Goal: Find specific fact: Locate a discrete piece of known information

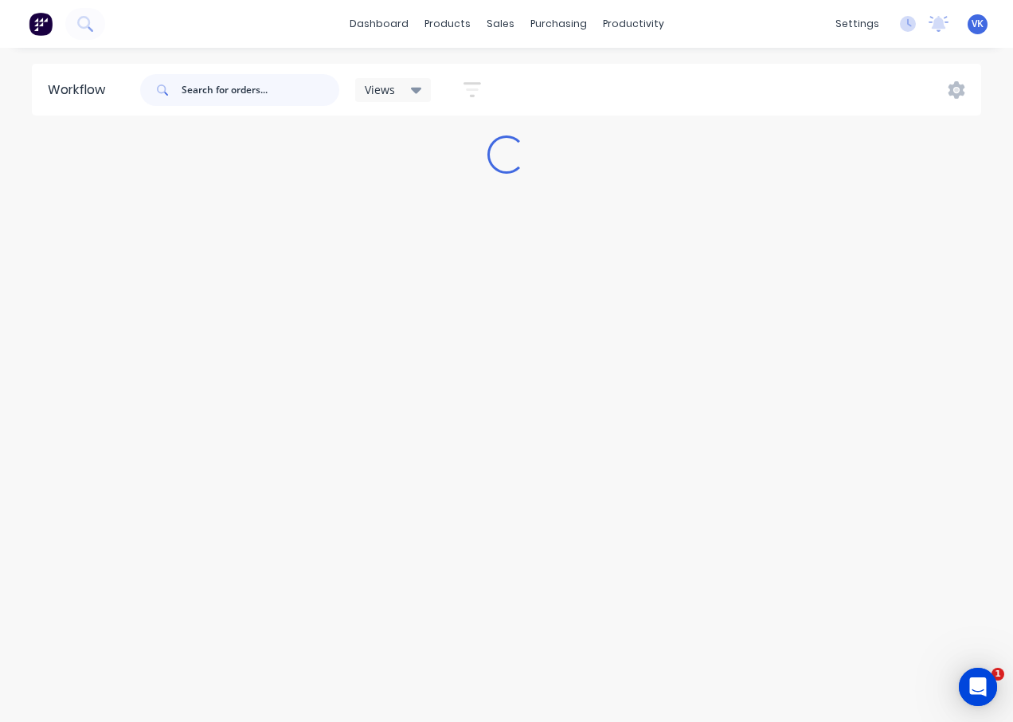
click at [253, 93] on input "text" at bounding box center [261, 90] width 158 height 32
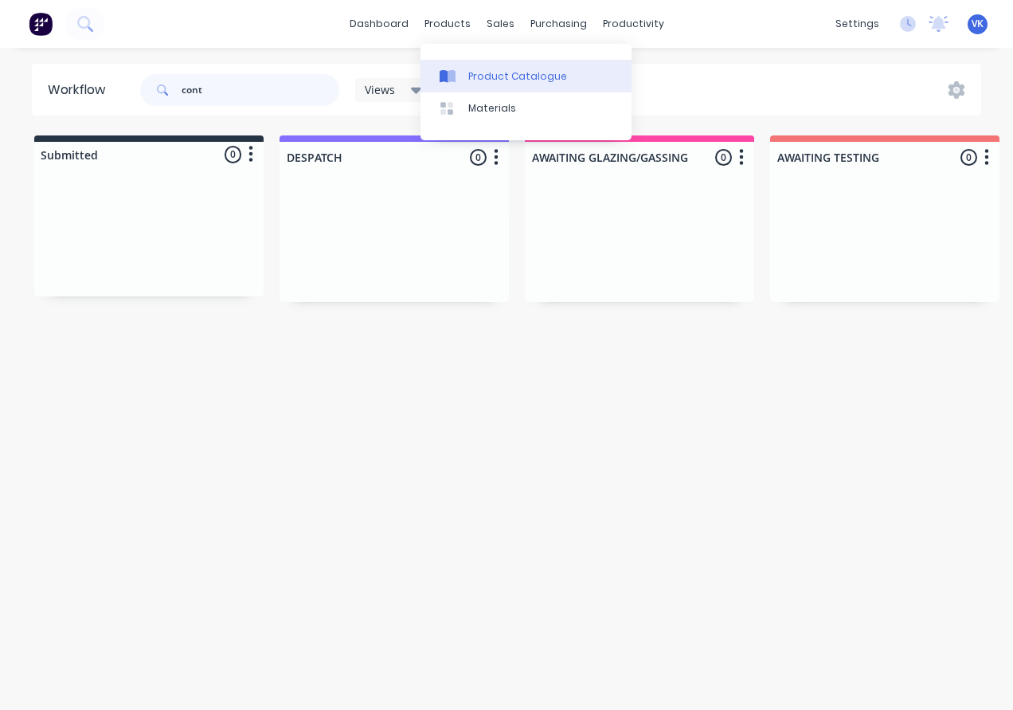
type input "cont"
click at [468, 84] on link "Product Catalogue" at bounding box center [526, 76] width 211 height 32
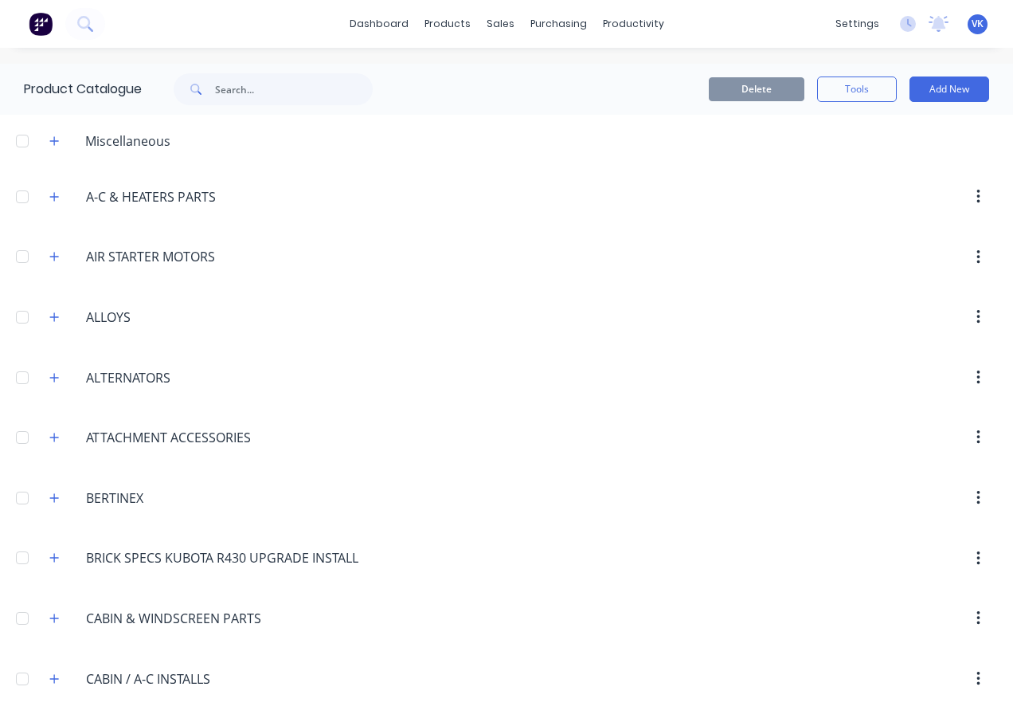
click at [268, 71] on div "Product Catalogue" at bounding box center [206, 89] width 413 height 51
click at [261, 81] on input "text" at bounding box center [294, 89] width 158 height 32
type input "cont"
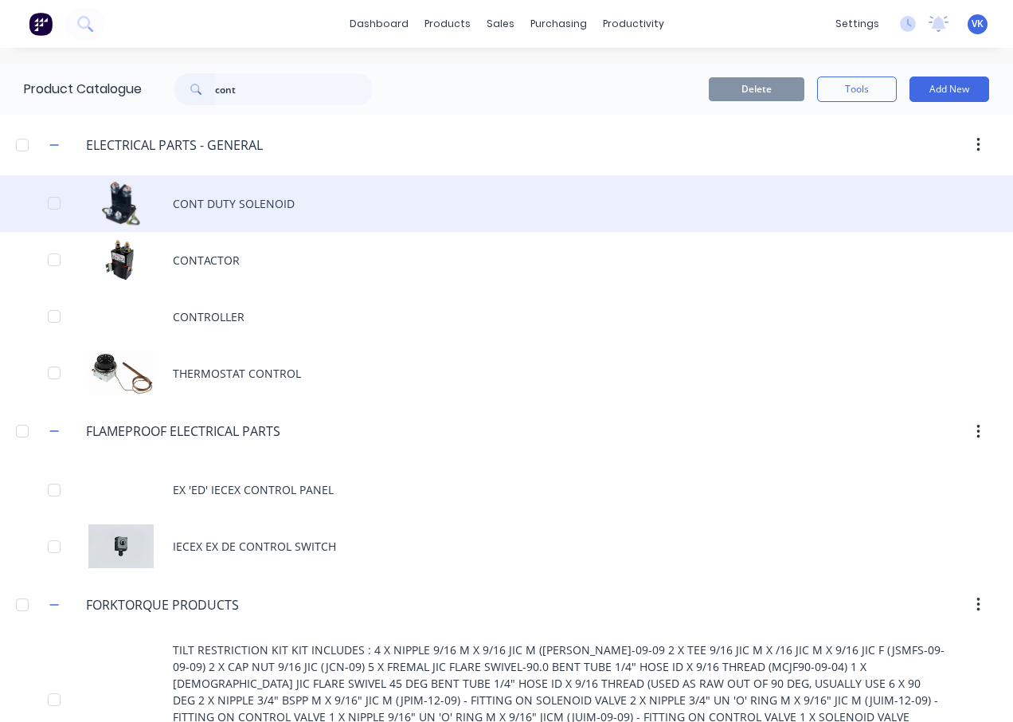
click at [270, 198] on div "CONT DUTY SOLENOID" at bounding box center [506, 203] width 1013 height 57
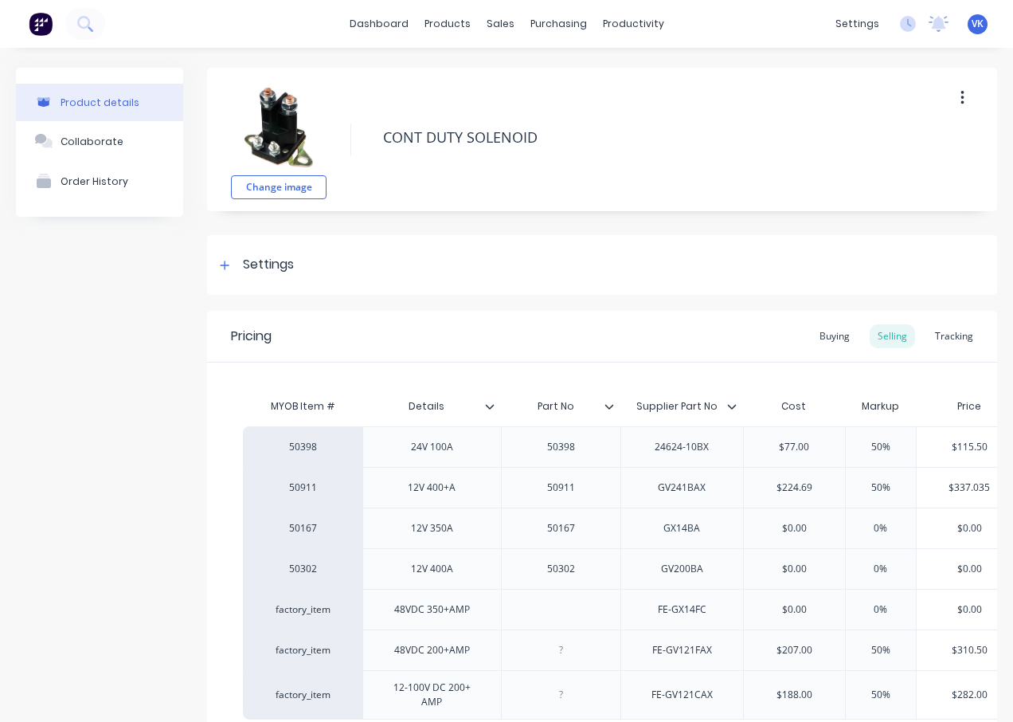
type textarea "x"
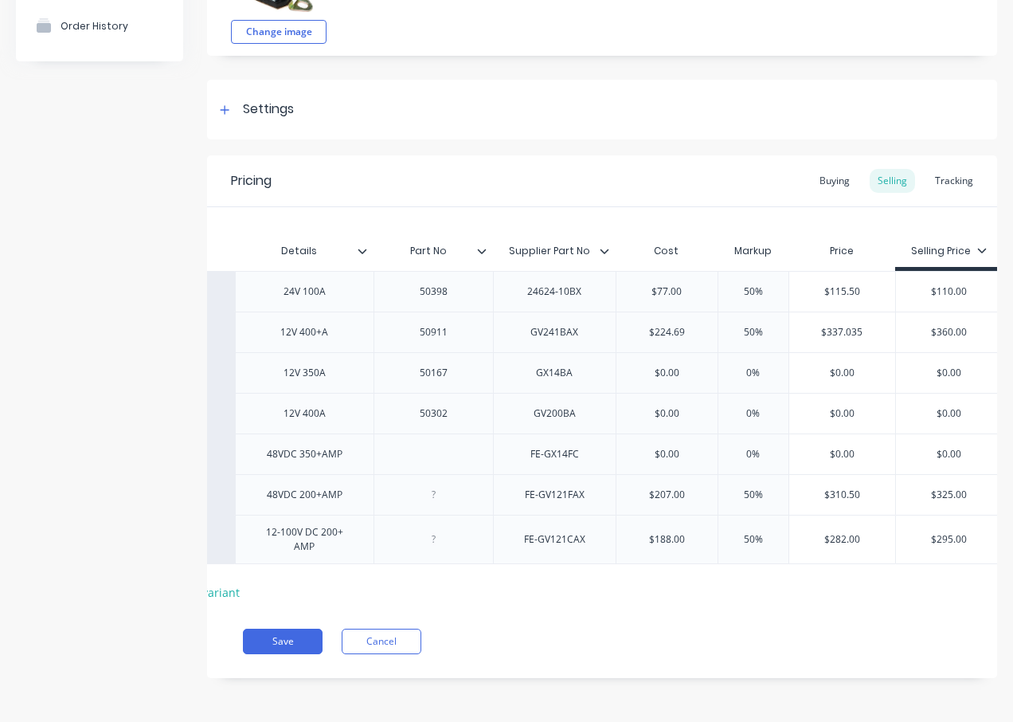
scroll to position [0, 141]
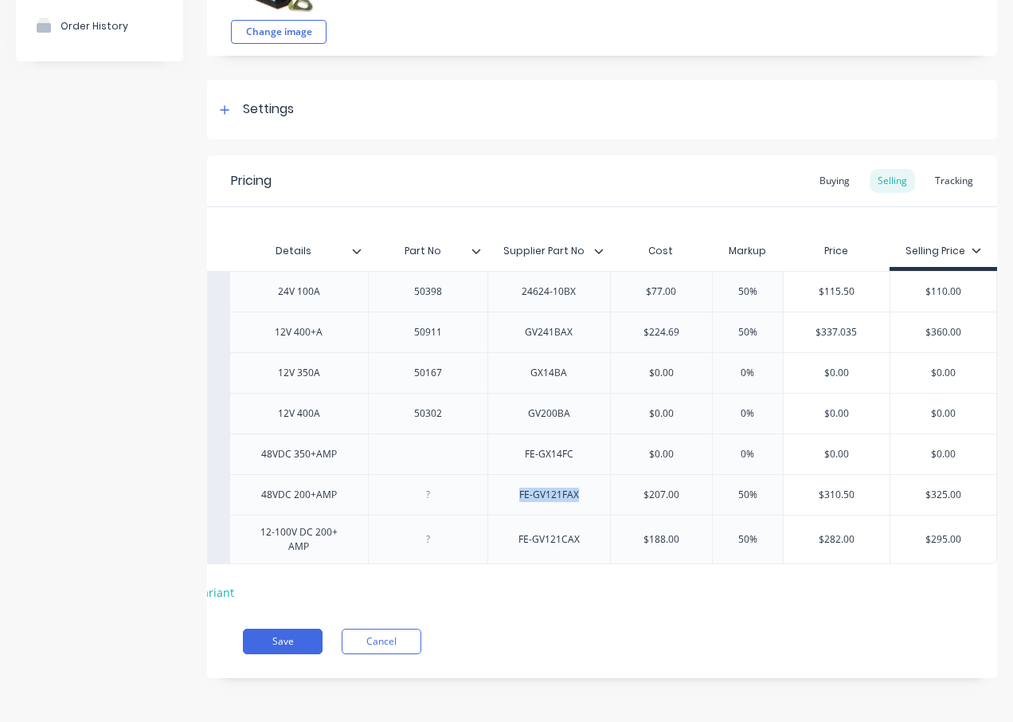
drag, startPoint x: 568, startPoint y: 497, endPoint x: 510, endPoint y: 502, distance: 58.3
click at [510, 502] on div "FE-GV121FAX" at bounding box center [548, 494] width 123 height 41
copy div "FE-GV121FAX"
